Goal: Task Accomplishment & Management: Manage account settings

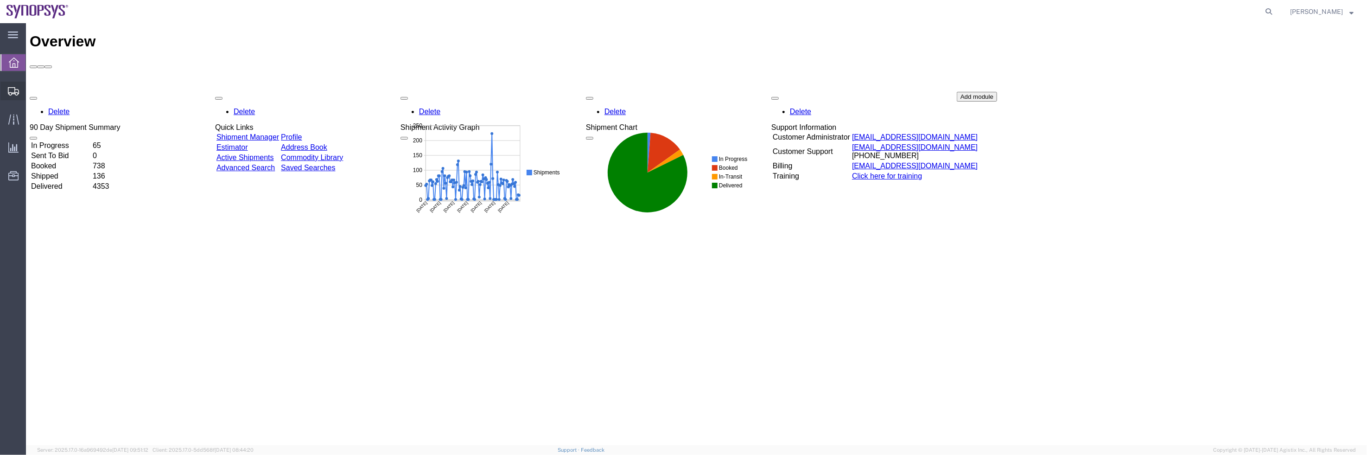
click at [0, 0] on span "Shipment Manager" at bounding box center [0, 0] width 0 height 0
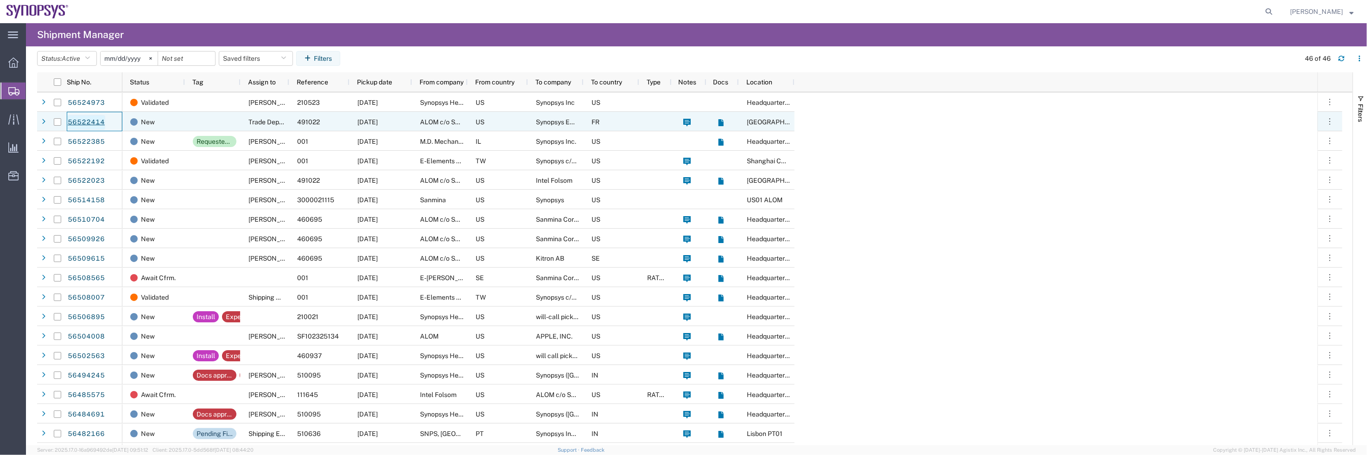
click at [96, 121] on link "56522414" at bounding box center [86, 122] width 38 height 15
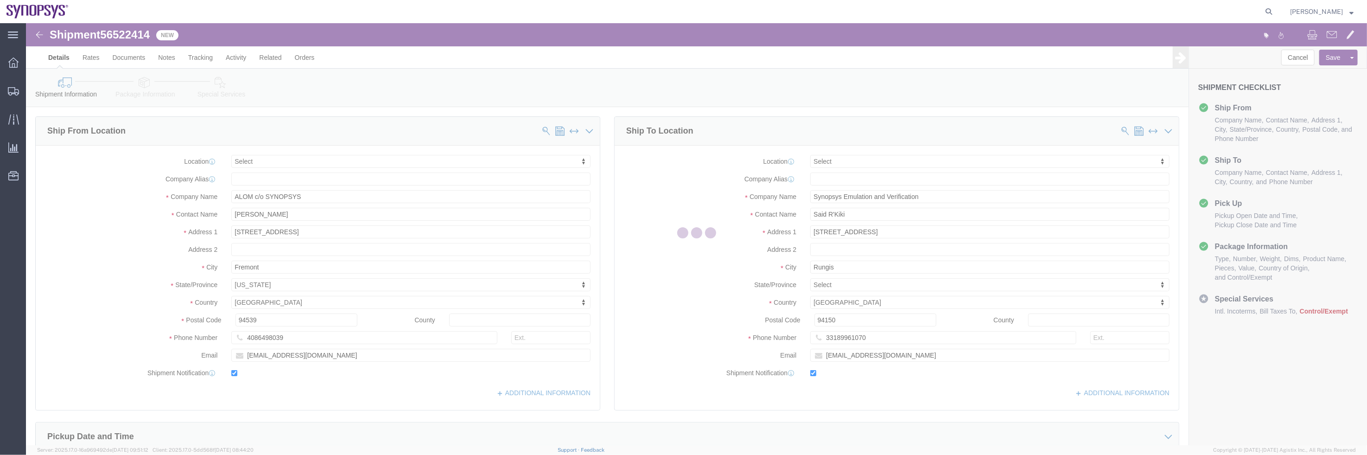
select select
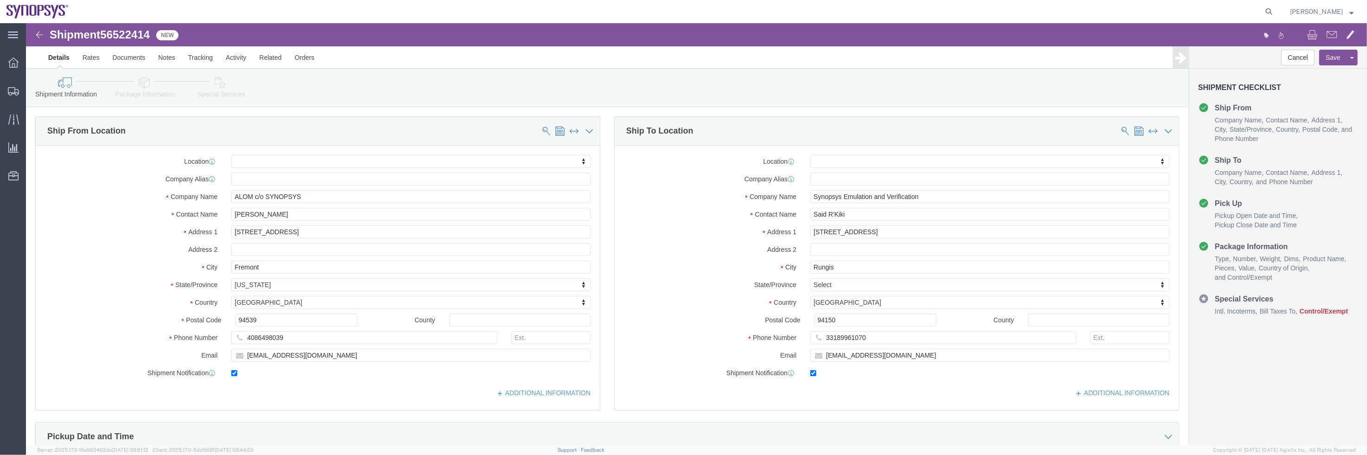
click icon
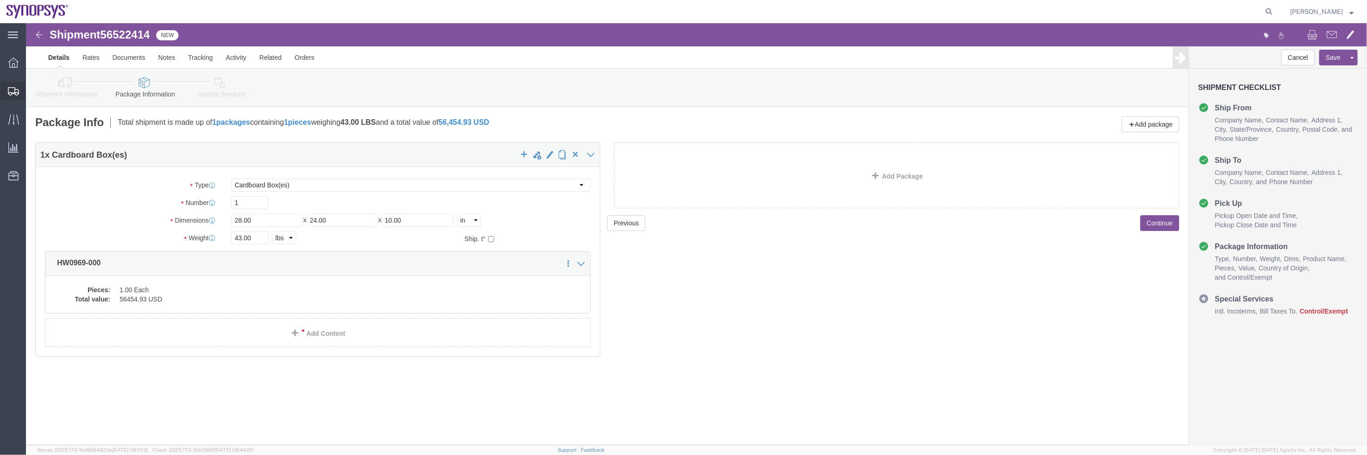
click at [0, 0] on span "Shipment Manager" at bounding box center [0, 0] width 0 height 0
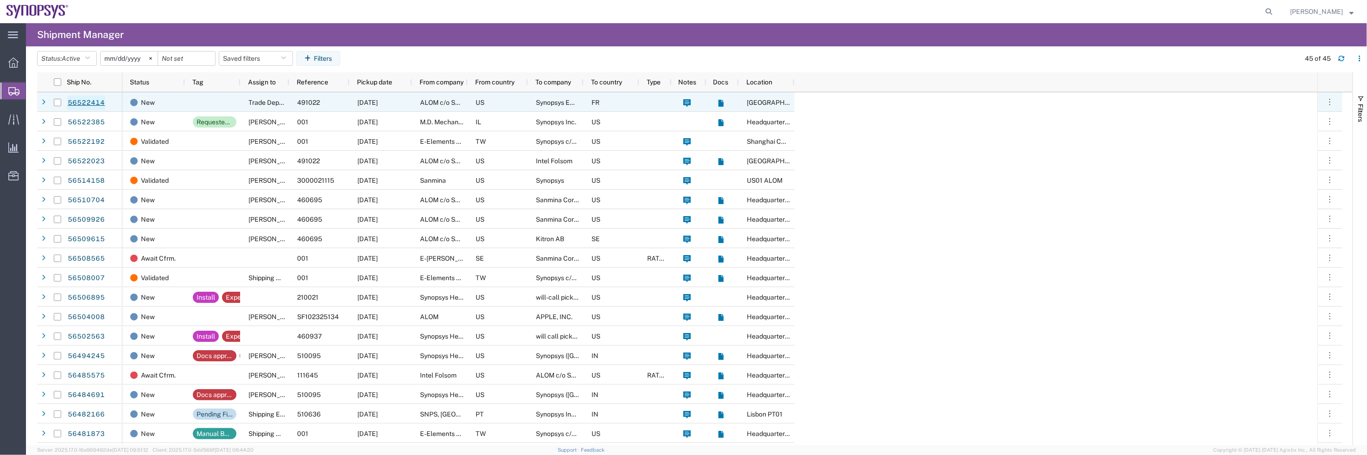
click at [95, 100] on link "56522414" at bounding box center [86, 103] width 38 height 15
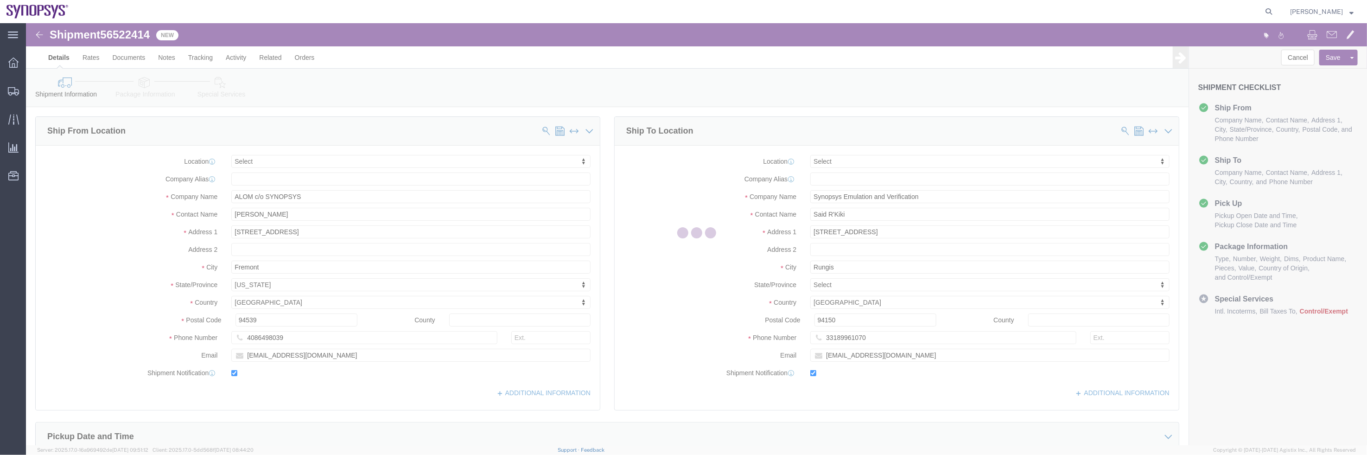
select select
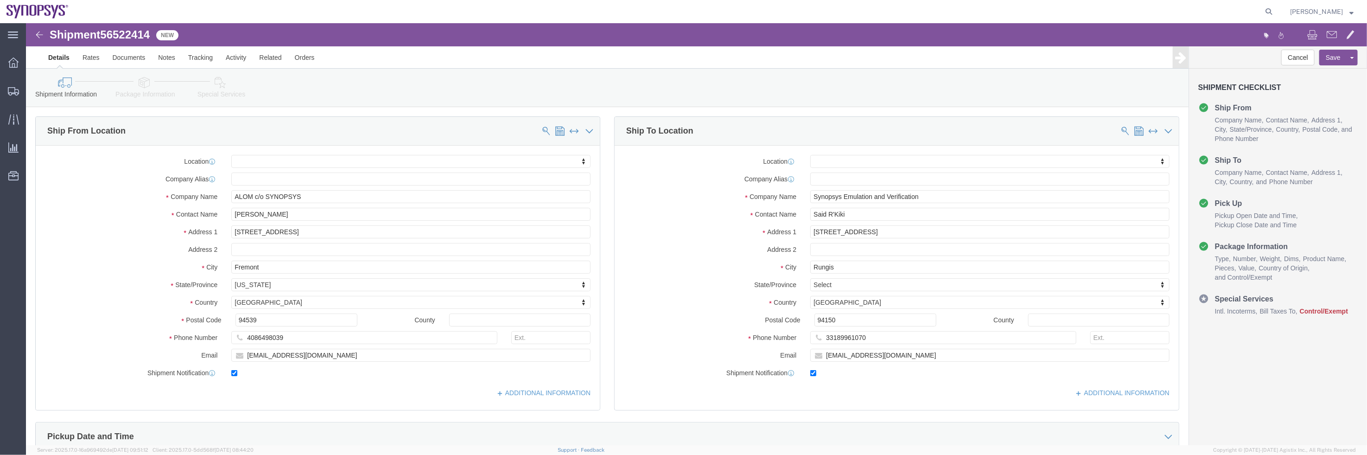
click icon
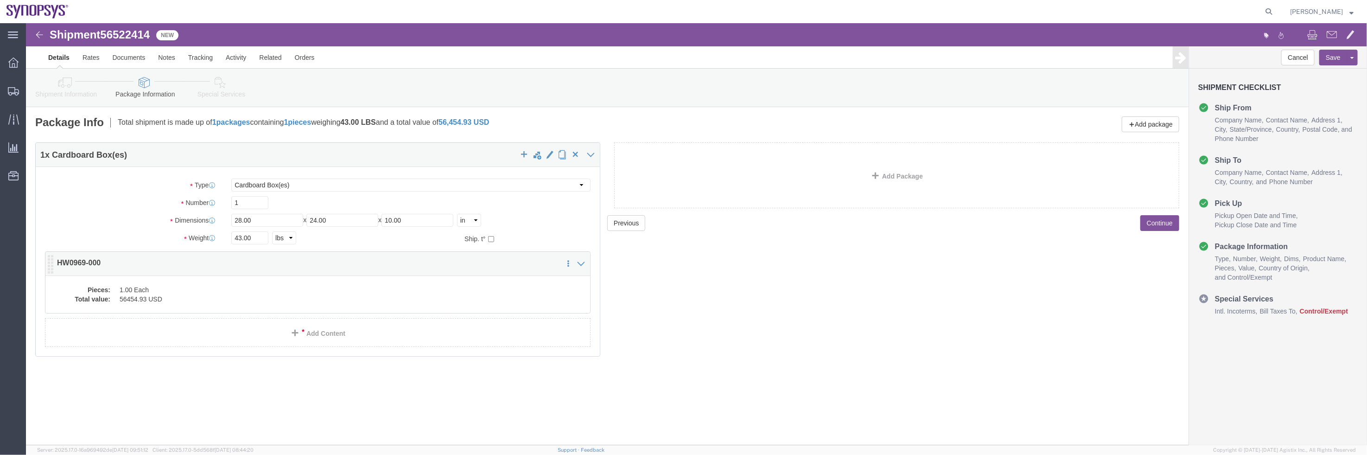
click dd "56454.93 USD"
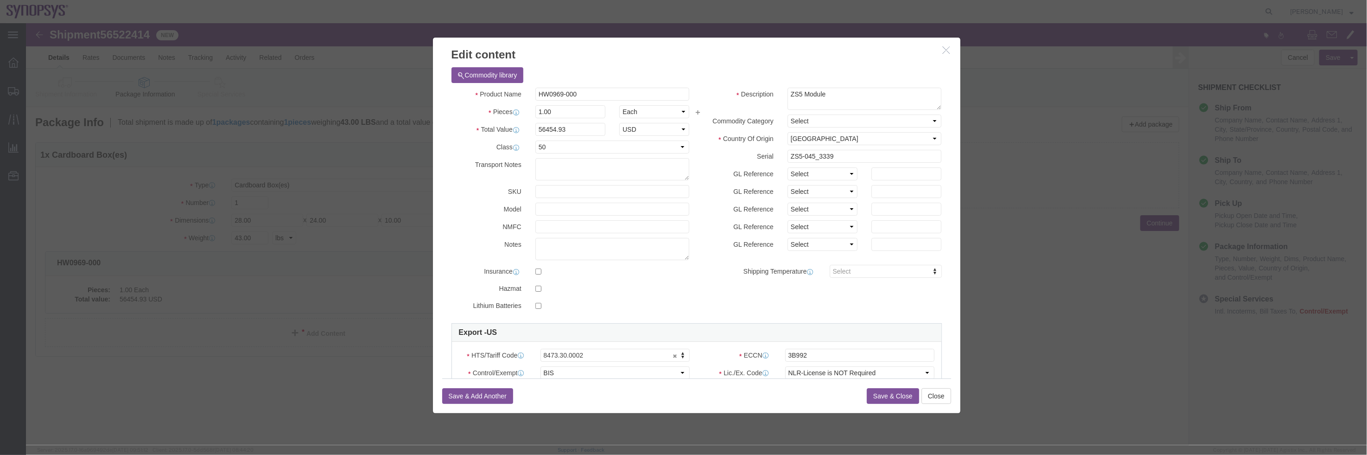
click icon "button"
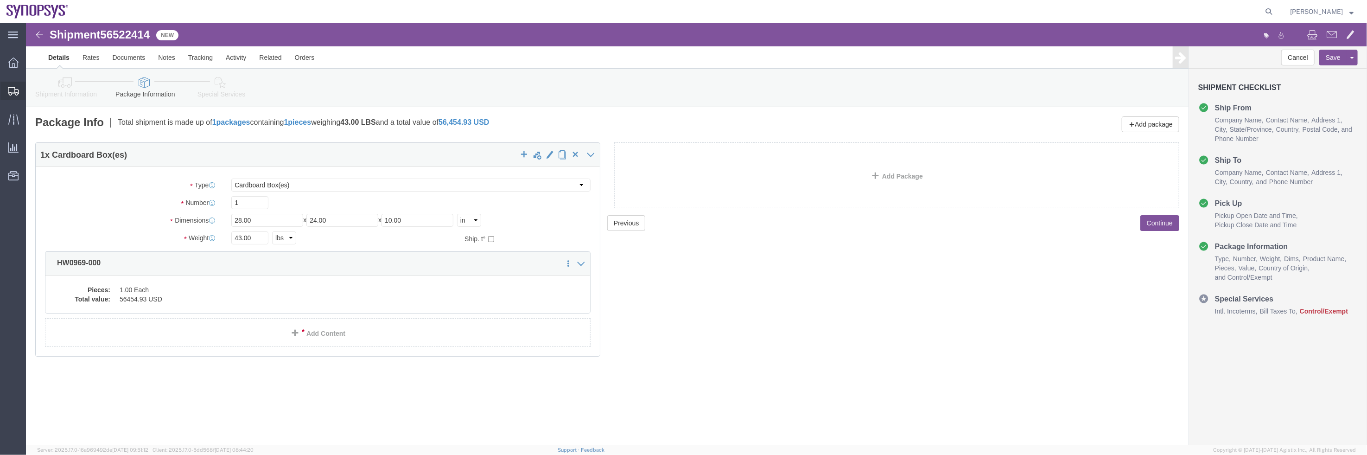
click at [0, 0] on span "Shipment Manager" at bounding box center [0, 0] width 0 height 0
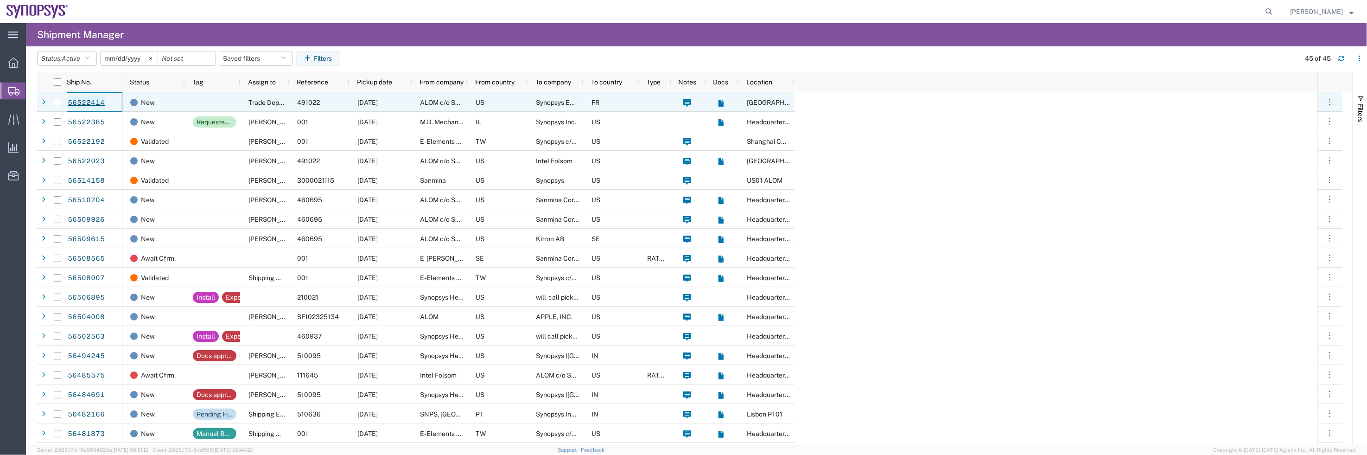
click at [83, 104] on link "56522414" at bounding box center [86, 103] width 38 height 15
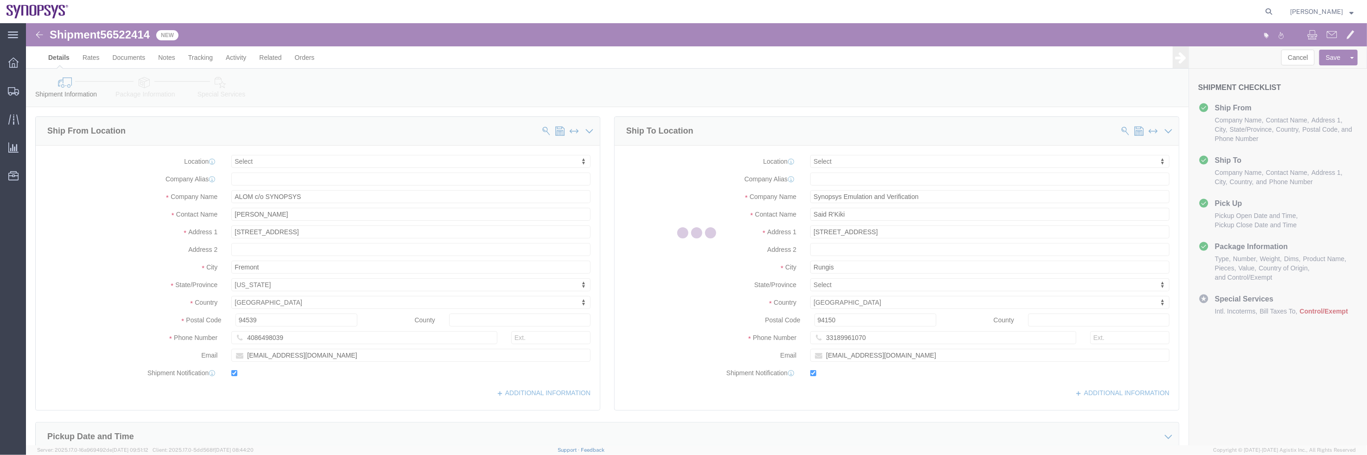
select select
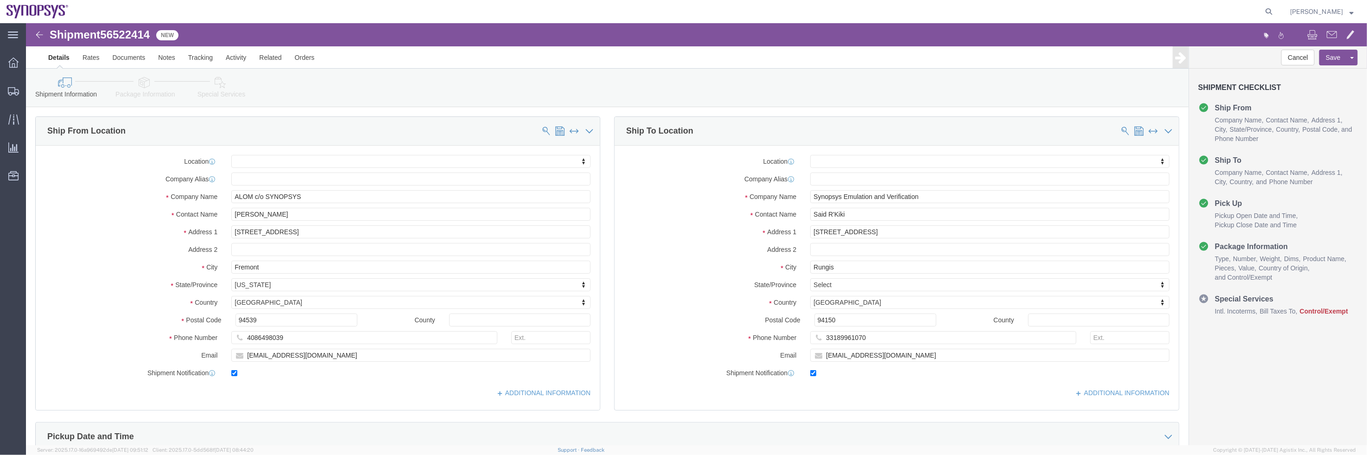
click icon
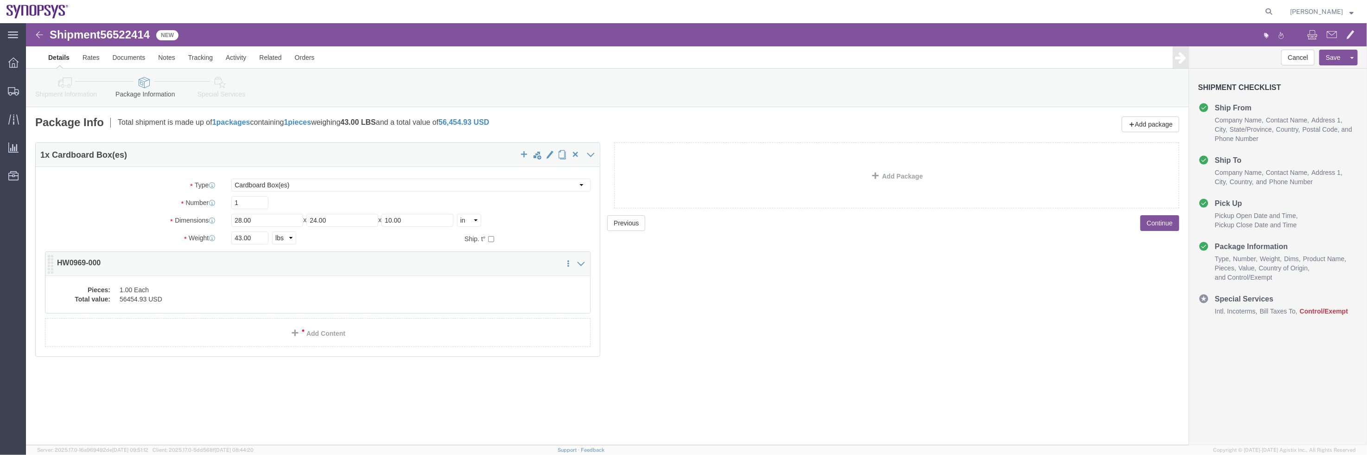
click dd "1.00 Each"
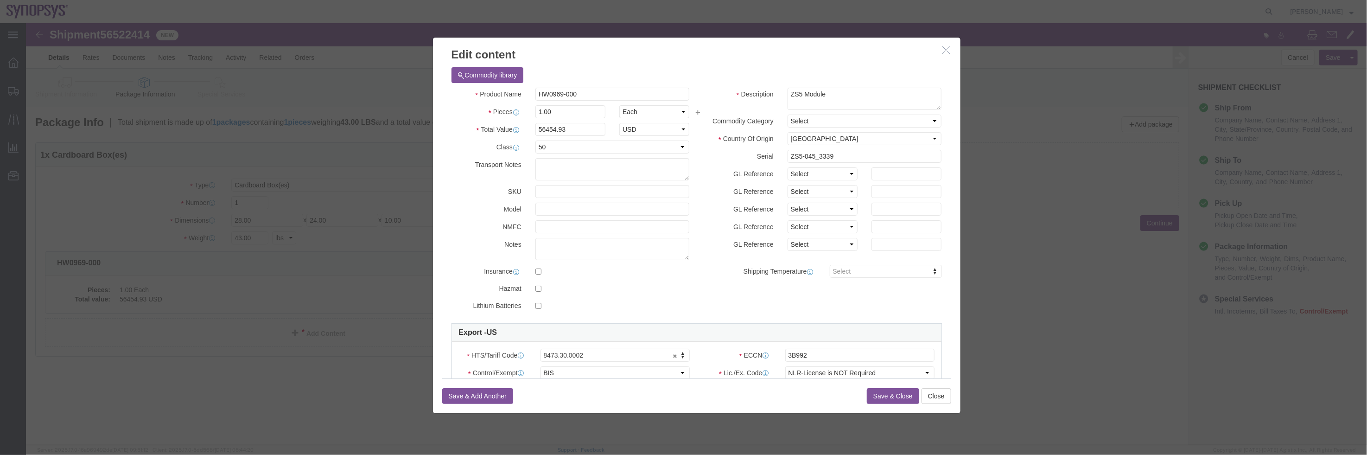
drag, startPoint x: 923, startPoint y: 29, endPoint x: 1039, endPoint y: 41, distance: 117.0
click icon "button"
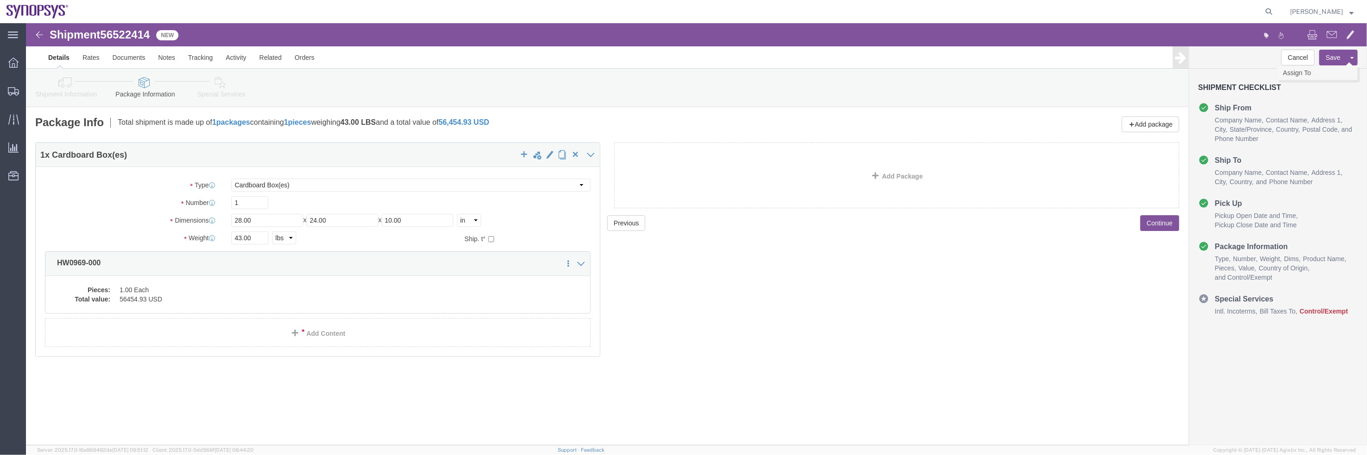
click link "Assign To"
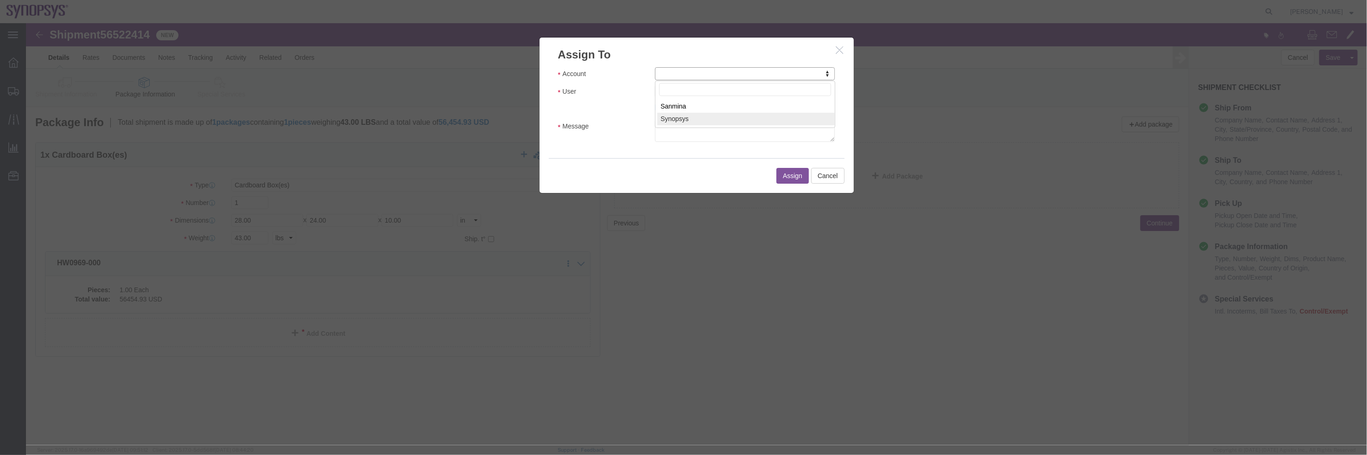
select select "117156"
select select
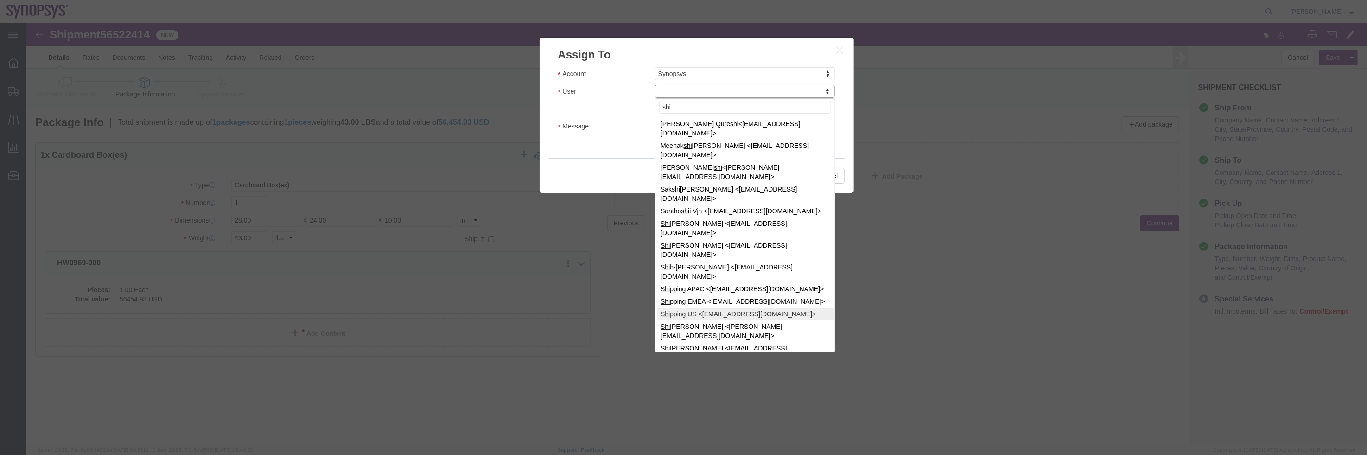
type input "shi"
select select "100122"
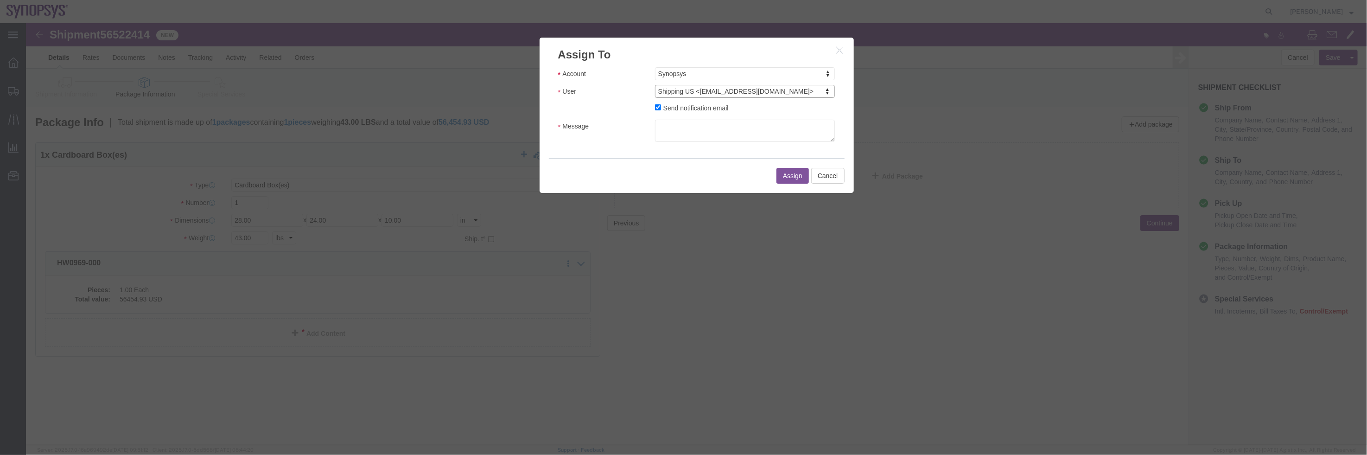
click div "Account Synopsys Account Sanmina Synopsys User Shipping US <[EMAIL_ADDRESS][DOM…"
click textarea "Message"
type textarea "a"
click button "Assign"
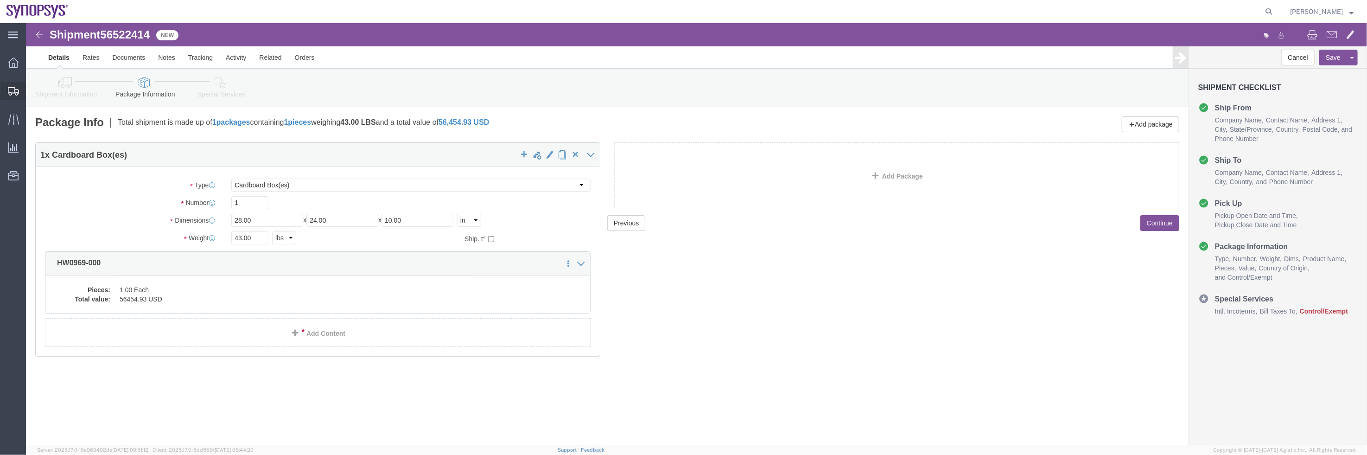
drag, startPoint x: 70, startPoint y: 108, endPoint x: 91, endPoint y: 107, distance: 21.8
click at [0, 0] on span "Shipment Manager" at bounding box center [0, 0] width 0 height 0
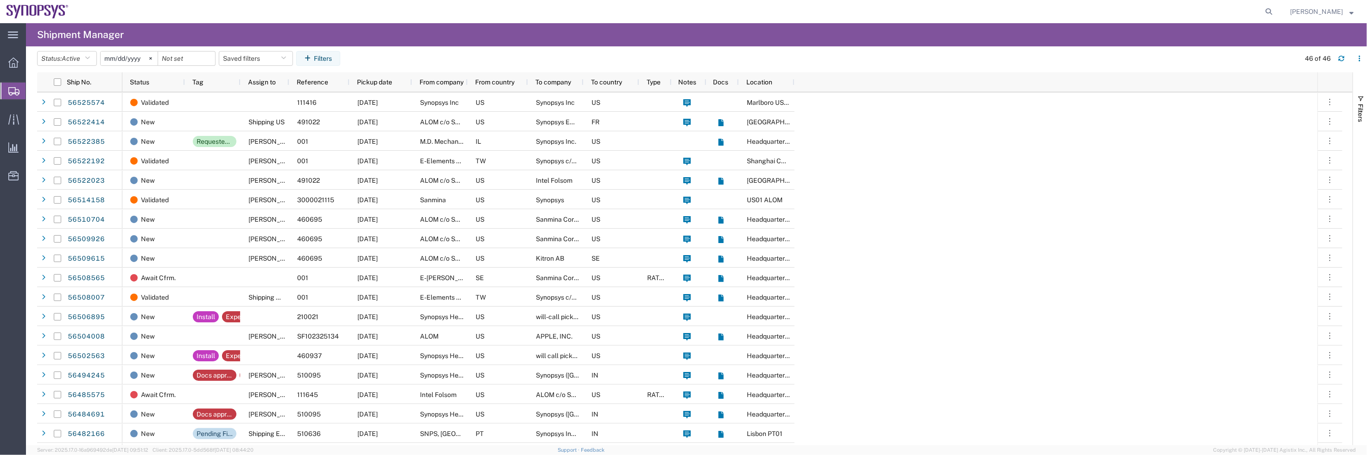
click at [644, 12] on div at bounding box center [676, 11] width 1202 height 23
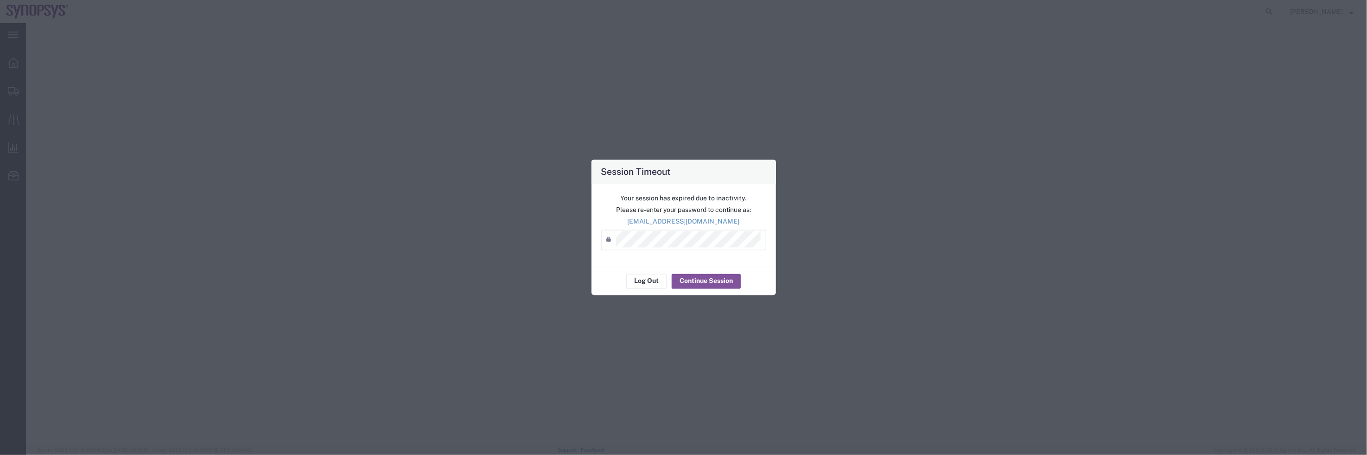
select select "63190"
select select "63152"
